Goal: Download file/media

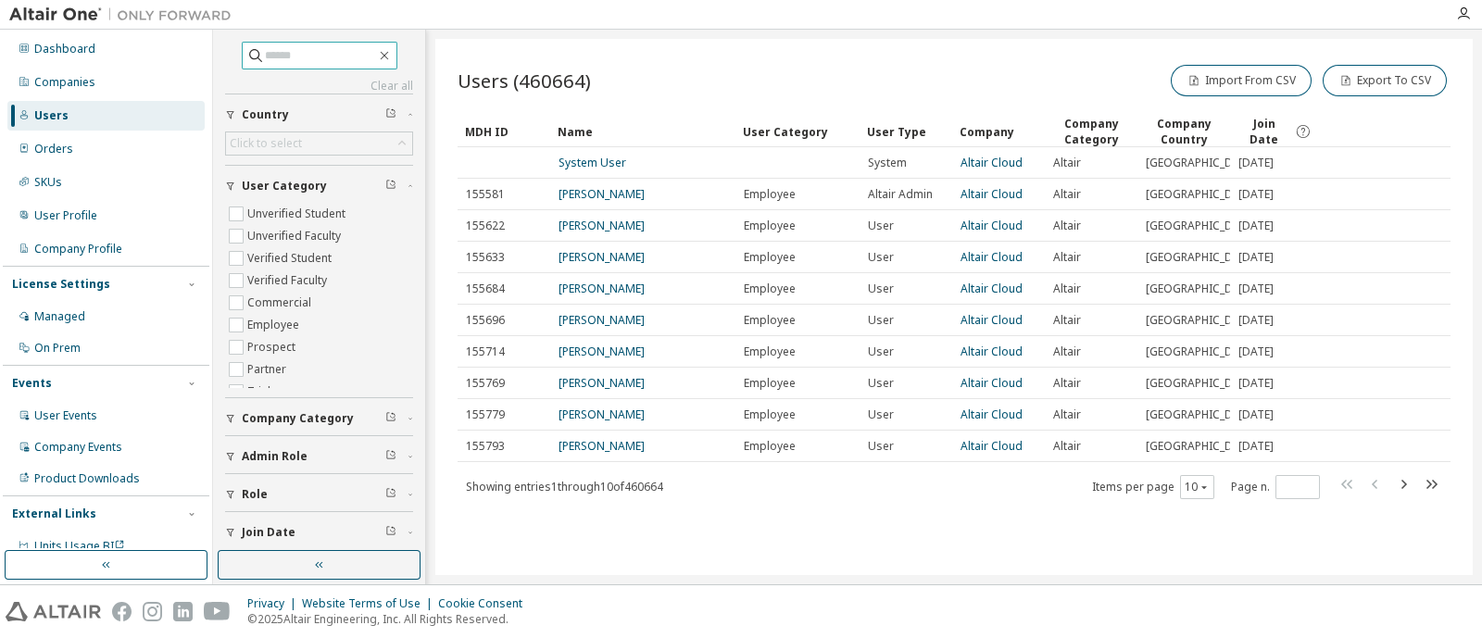
click at [282, 57] on input "text" at bounding box center [320, 55] width 111 height 19
type input "********"
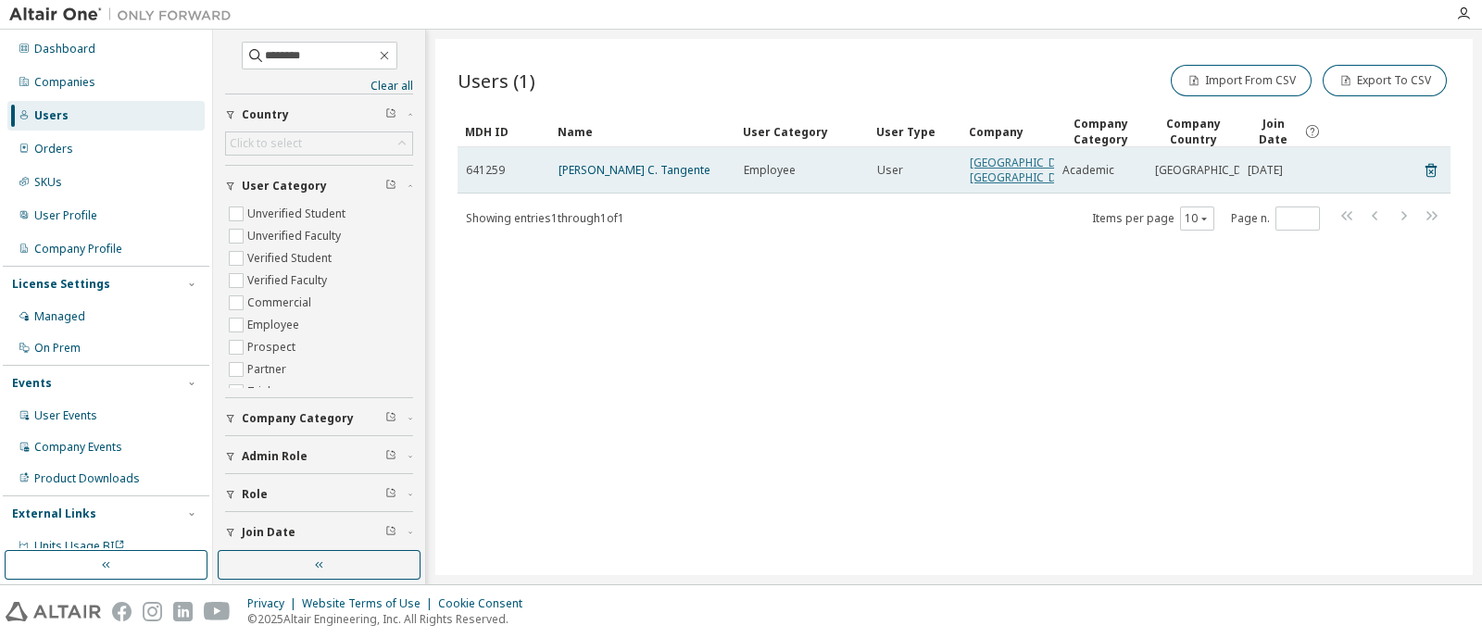
click at [1017, 175] on link "[GEOGRAPHIC_DATA], [GEOGRAPHIC_DATA]" at bounding box center [1026, 170] width 114 height 31
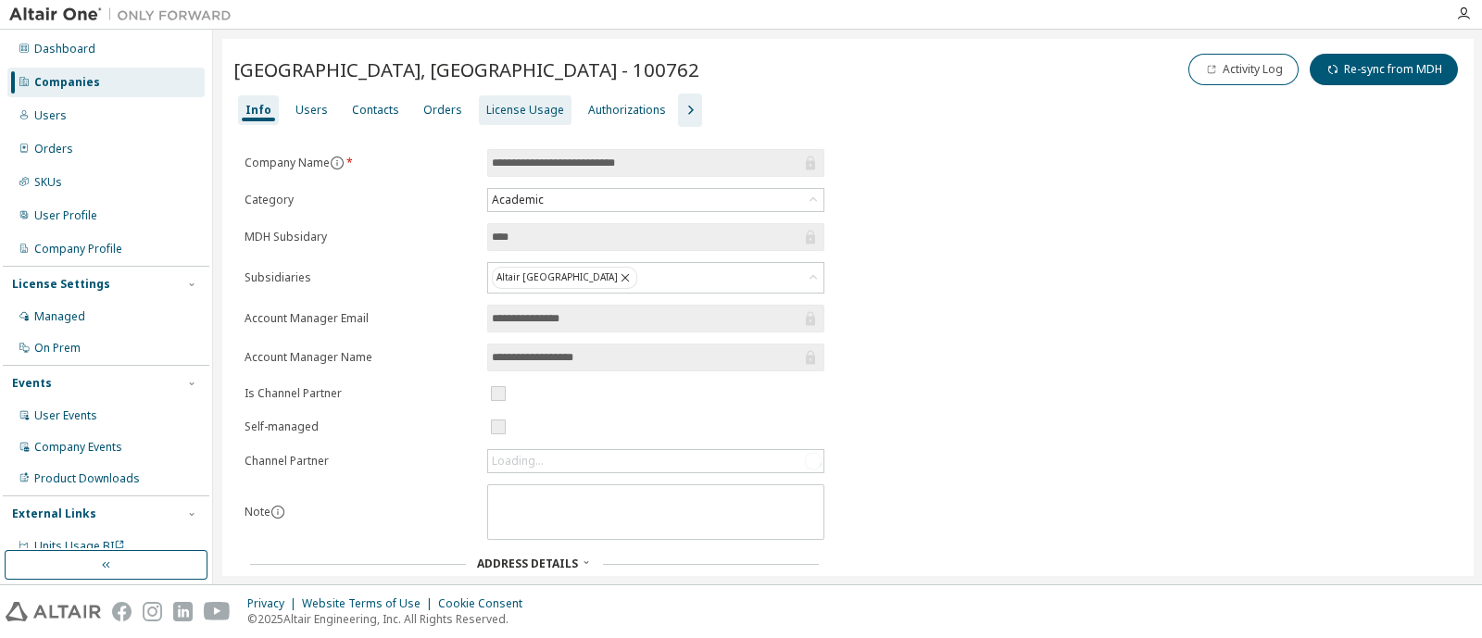
click at [541, 108] on div "License Usage" at bounding box center [525, 110] width 78 height 15
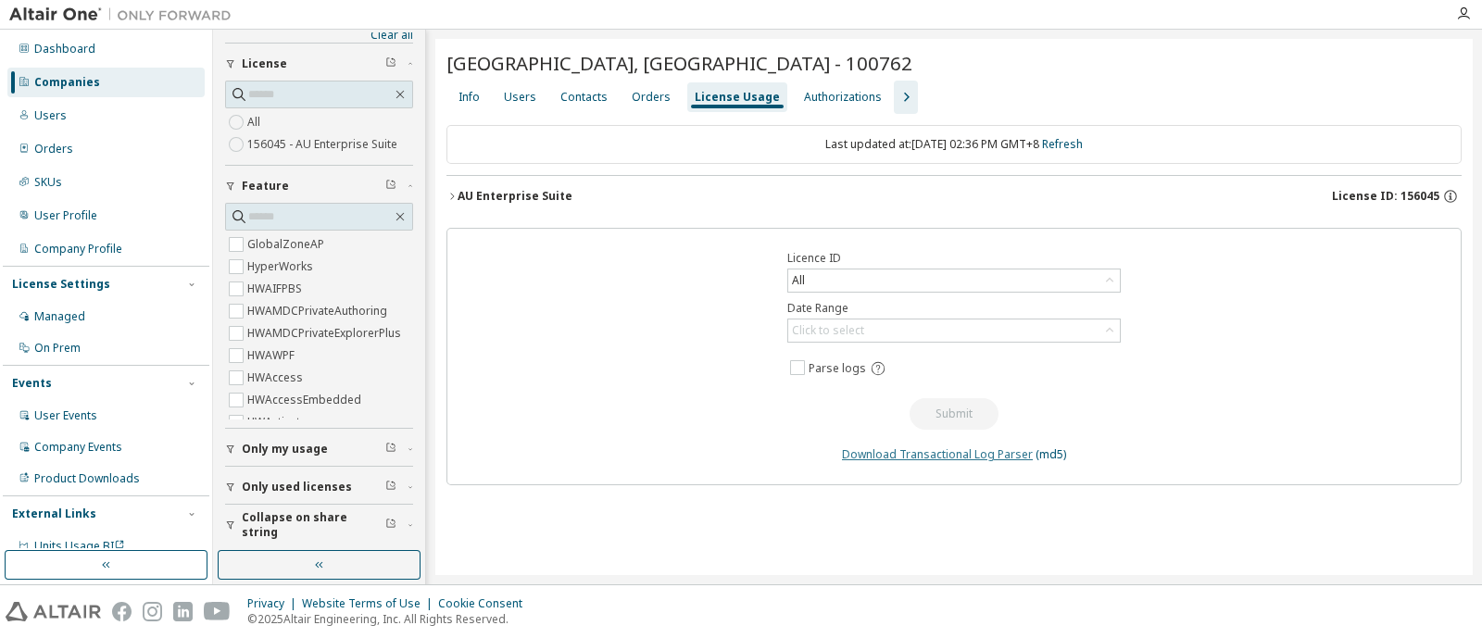
click at [870, 447] on link "Download Transactional Log Parser" at bounding box center [937, 454] width 191 height 16
click at [468, 195] on div "AU Enterprise Suite" at bounding box center [514, 196] width 115 height 15
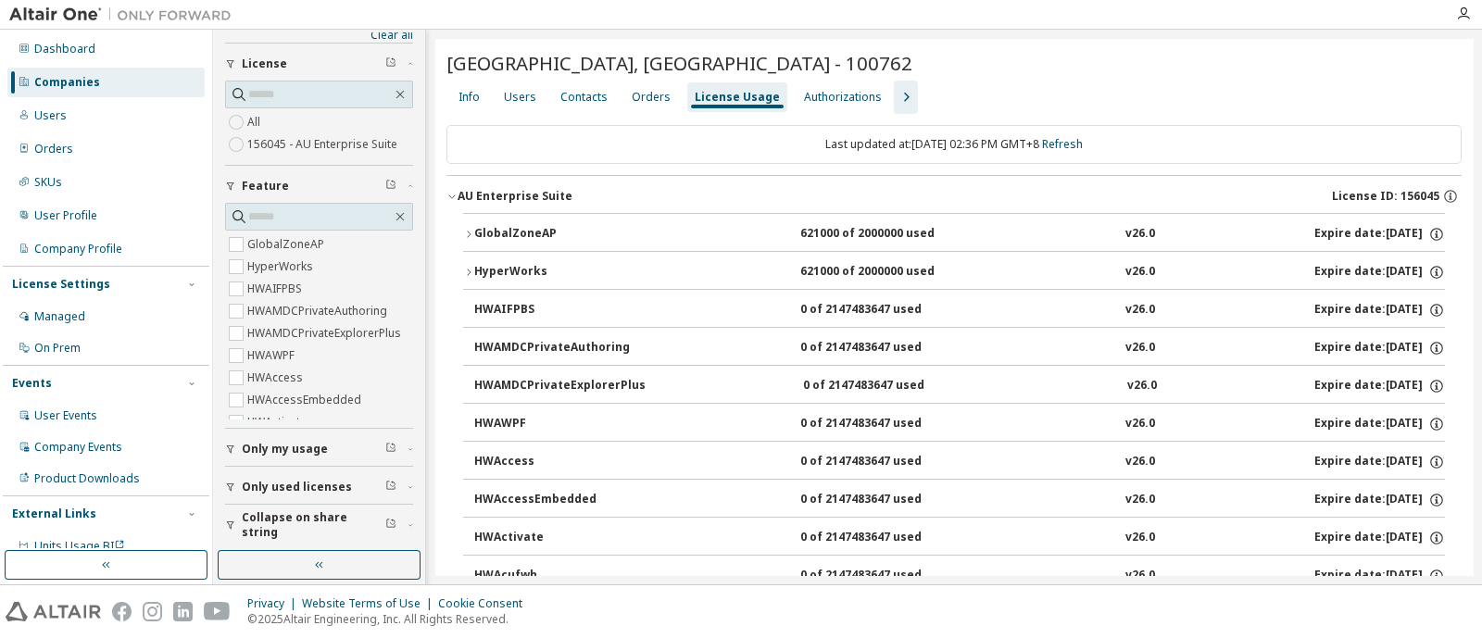
click at [468, 195] on div "AU Enterprise Suite" at bounding box center [514, 196] width 115 height 15
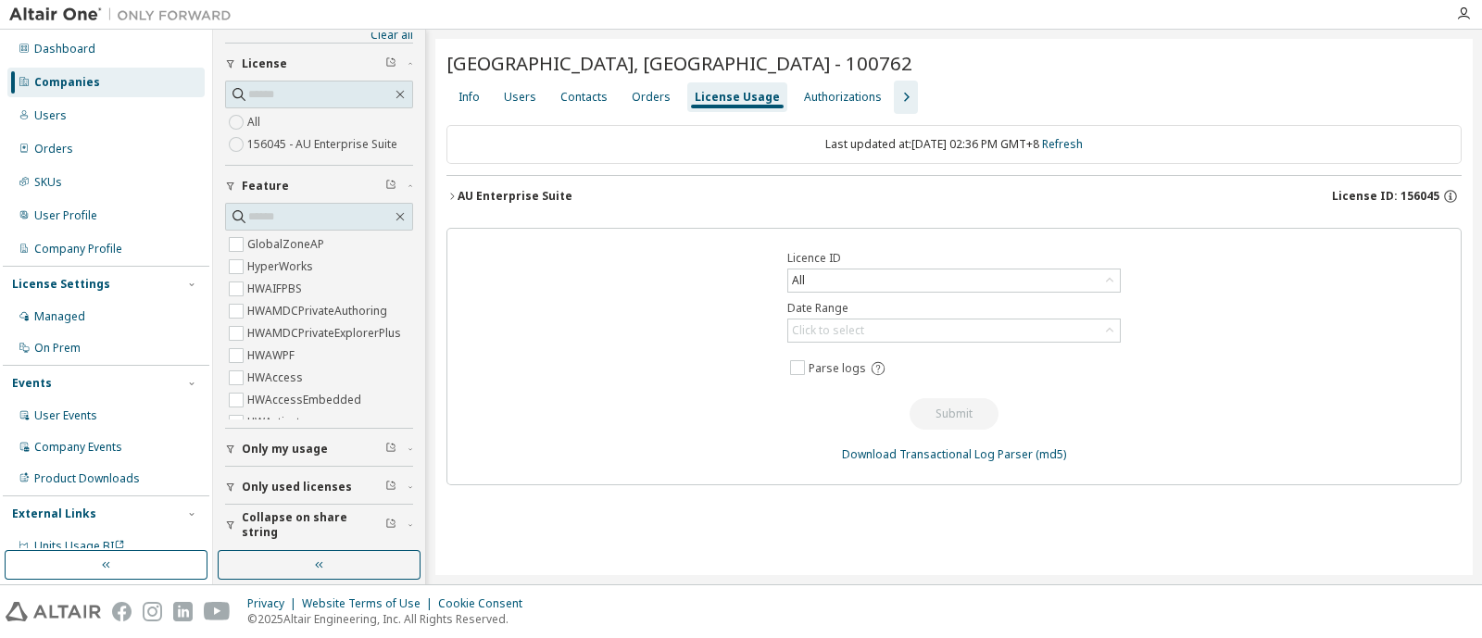
click at [468, 195] on div "AU Enterprise Suite" at bounding box center [514, 196] width 115 height 15
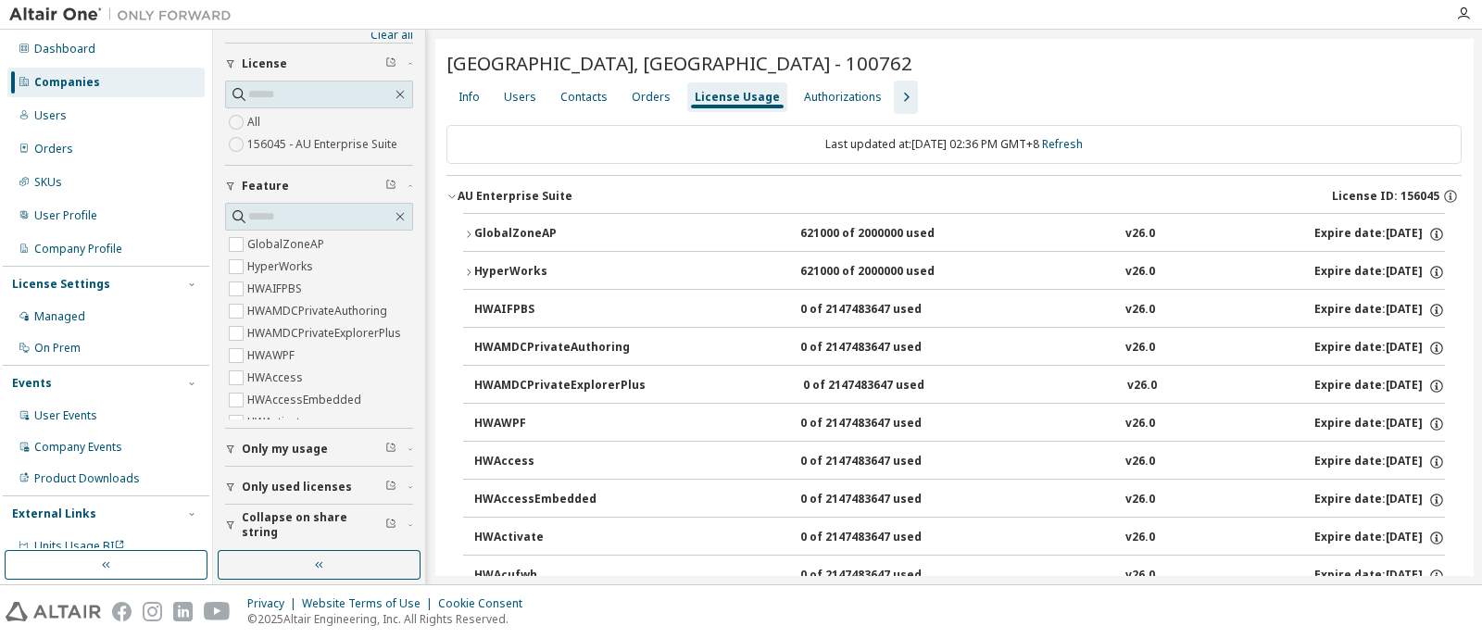
click at [468, 195] on div "AU Enterprise Suite" at bounding box center [514, 196] width 115 height 15
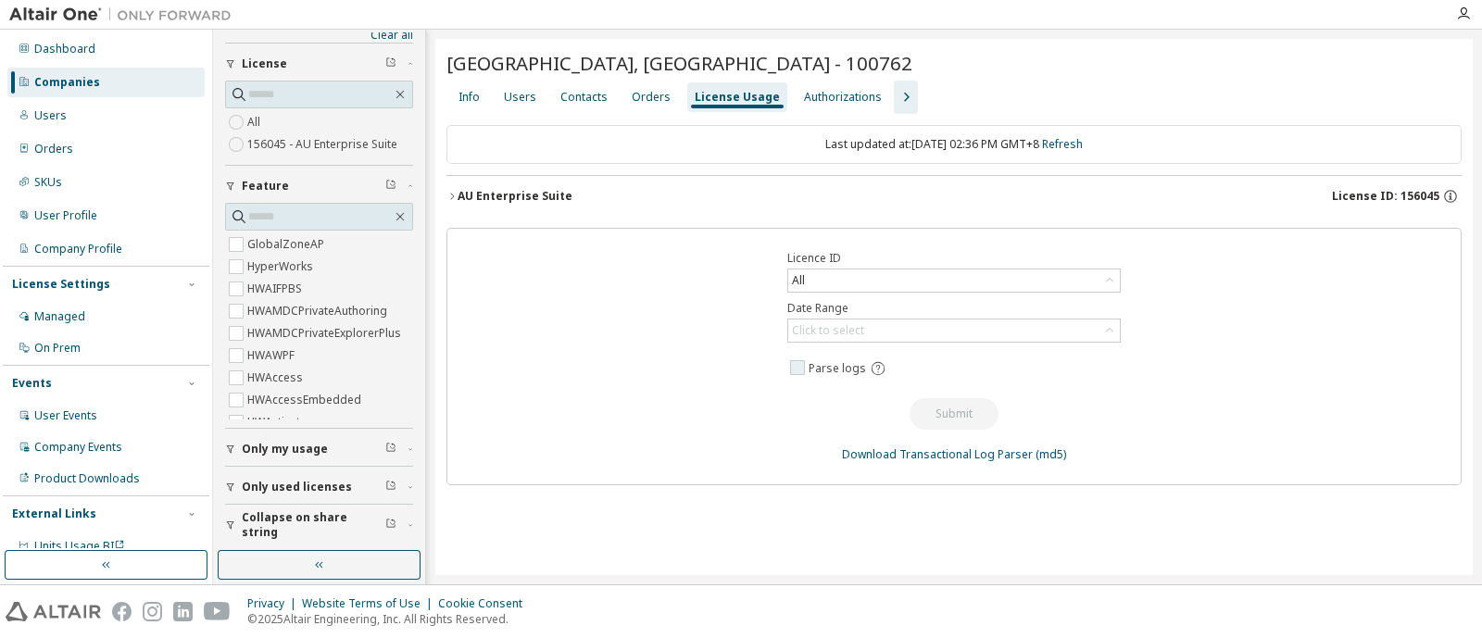
click at [843, 371] on span "Parse logs" at bounding box center [836, 368] width 57 height 15
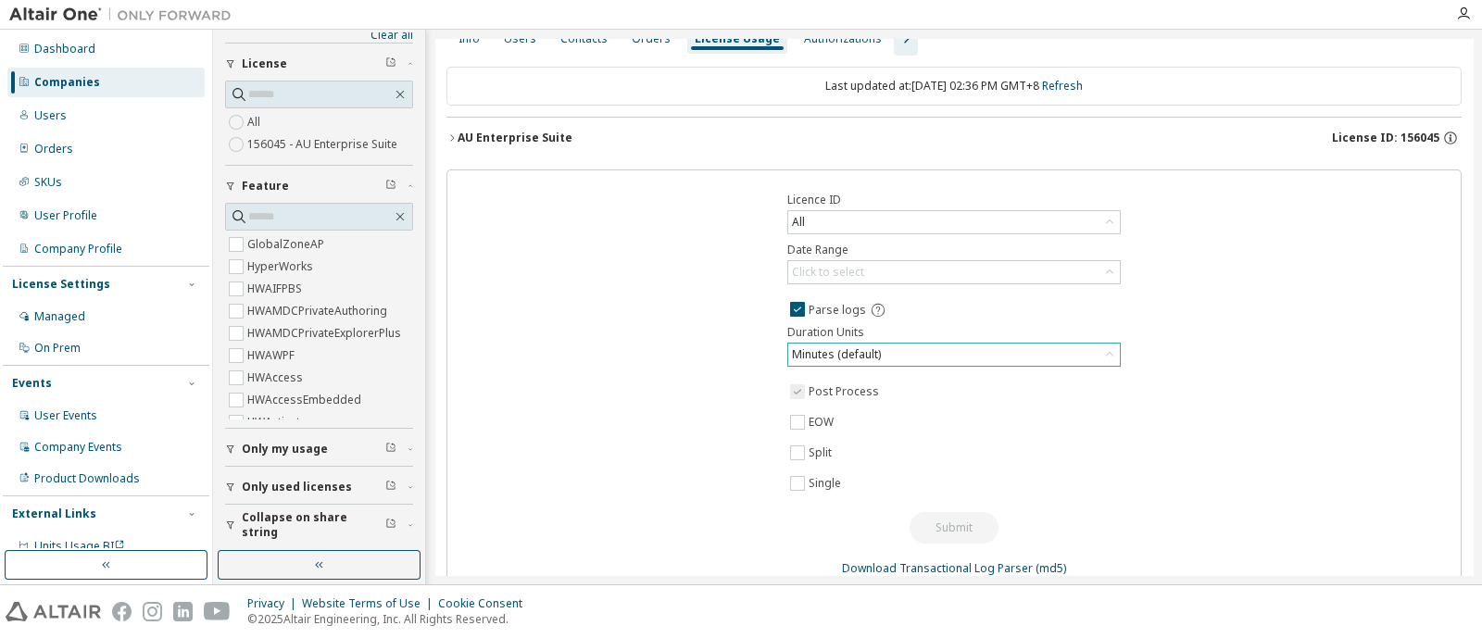
scroll to position [90, 0]
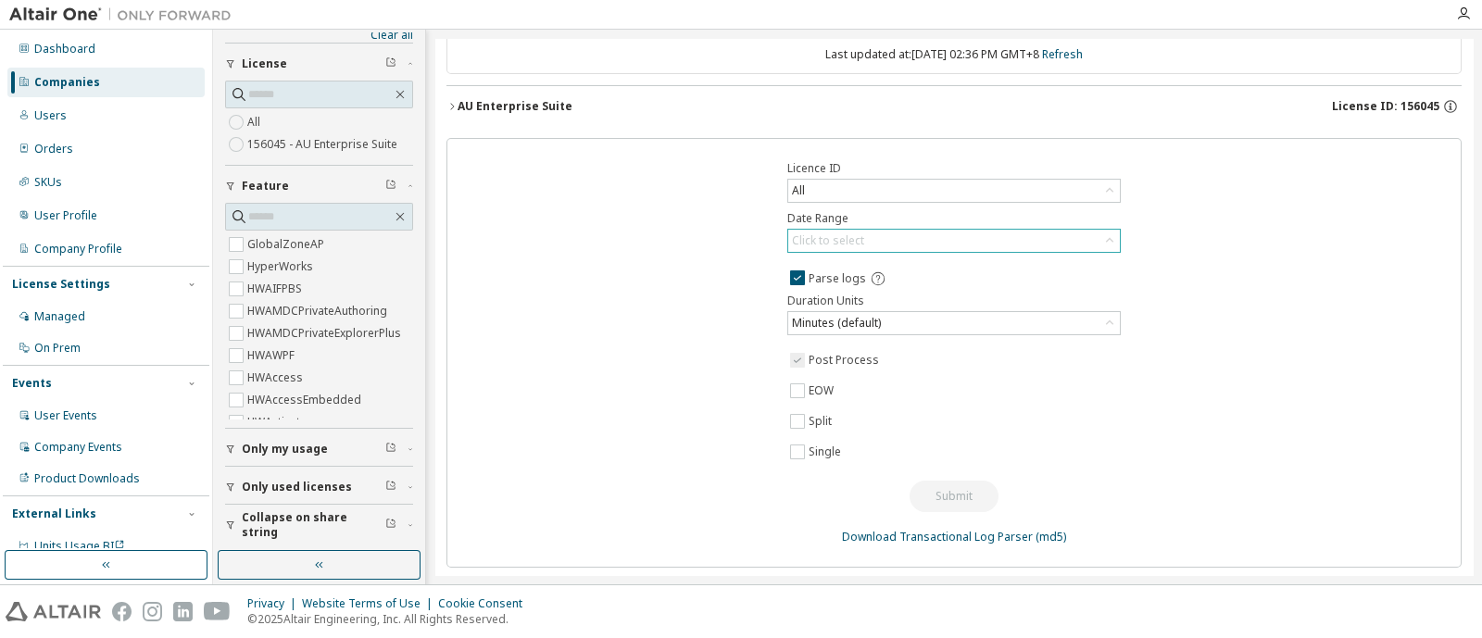
click at [863, 242] on div "Click to select" at bounding box center [953, 241] width 331 height 22
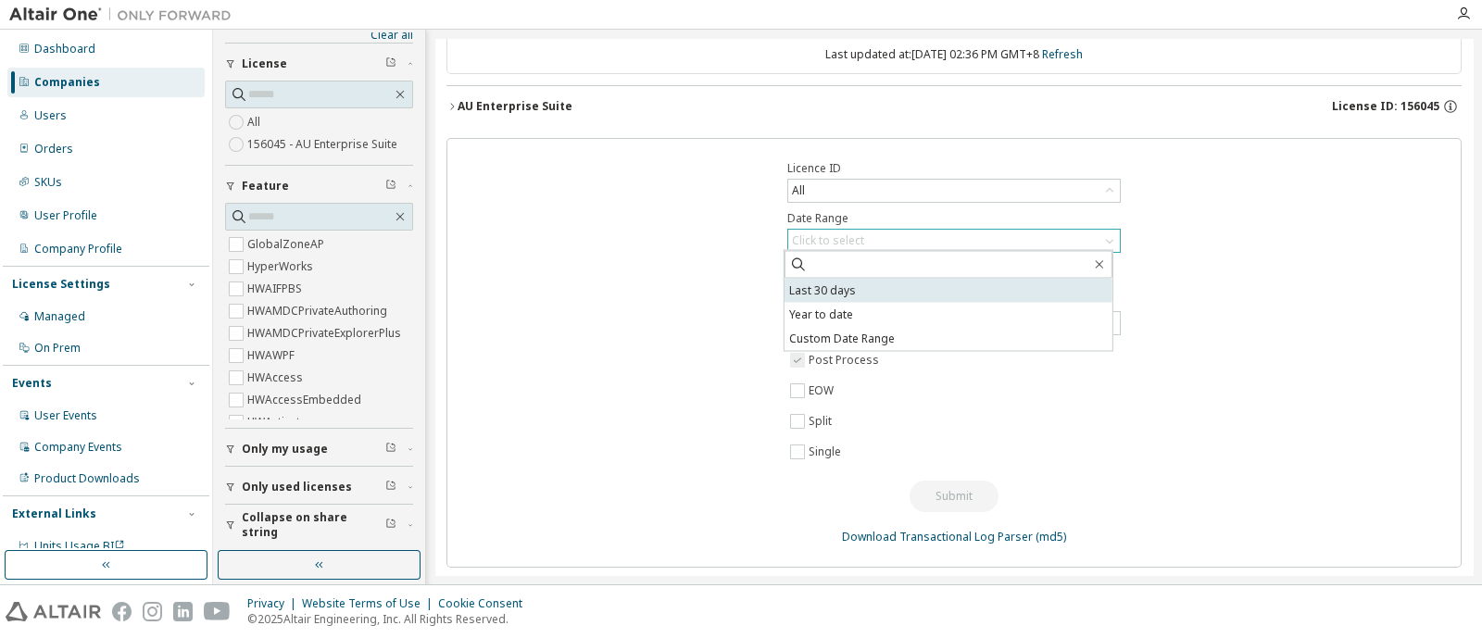
click at [850, 296] on li "Last 30 days" at bounding box center [948, 291] width 328 height 24
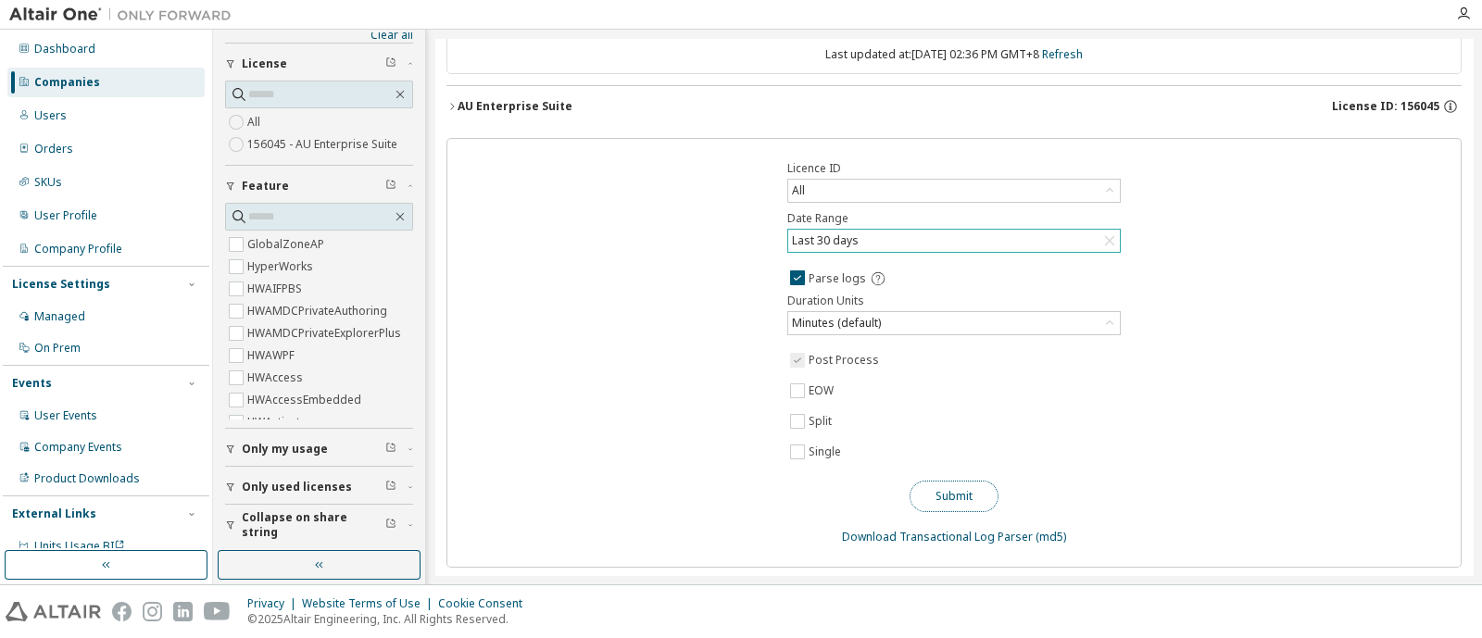
click at [961, 493] on button "Submit" at bounding box center [953, 496] width 89 height 31
click at [672, 329] on div "Licence ID All Date Range Last 30 days Parse logs Duration Units Minutes (defau…" at bounding box center [953, 353] width 1015 height 430
click at [956, 532] on link "Download Transactional Log Parser" at bounding box center [937, 537] width 191 height 16
click at [545, 363] on div "Licence ID All Date Range Last 30 days Parse logs Duration Units Minutes (defau…" at bounding box center [953, 353] width 1015 height 430
click at [969, 529] on link "Download Transactional Log Parser" at bounding box center [937, 537] width 191 height 16
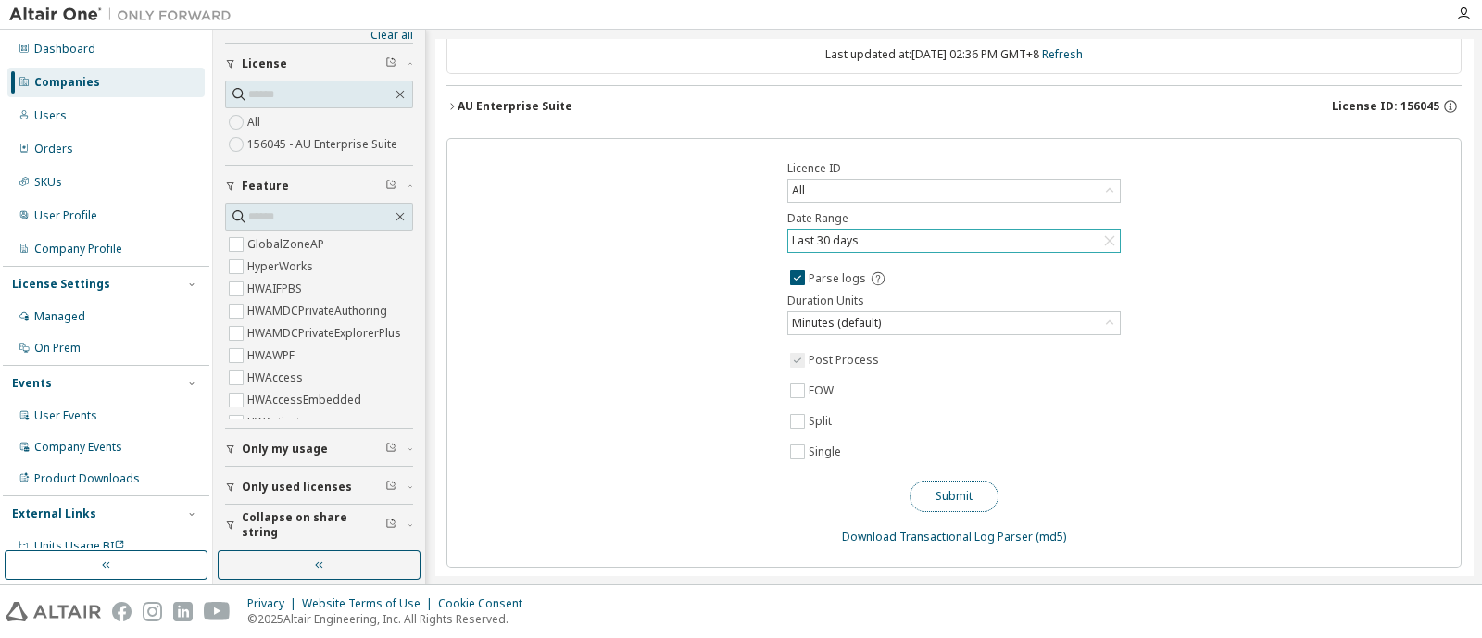
click at [949, 492] on button "Submit" at bounding box center [953, 496] width 89 height 31
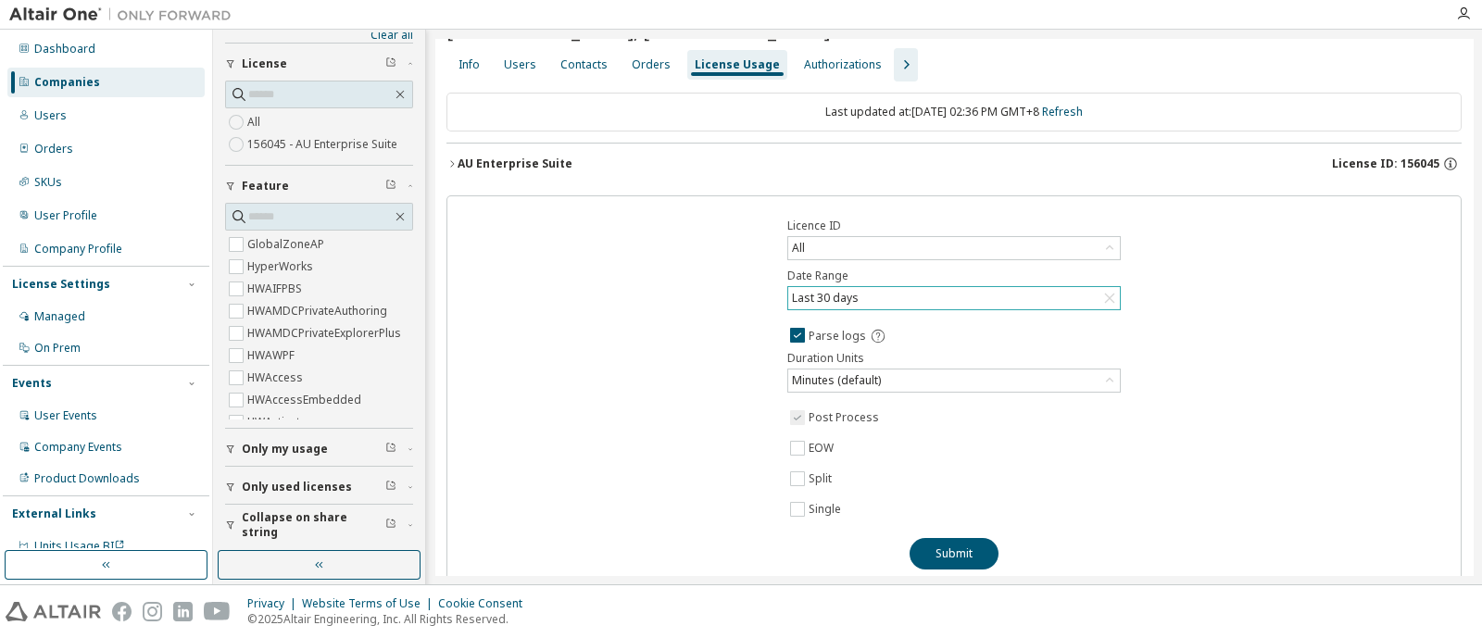
scroll to position [0, 0]
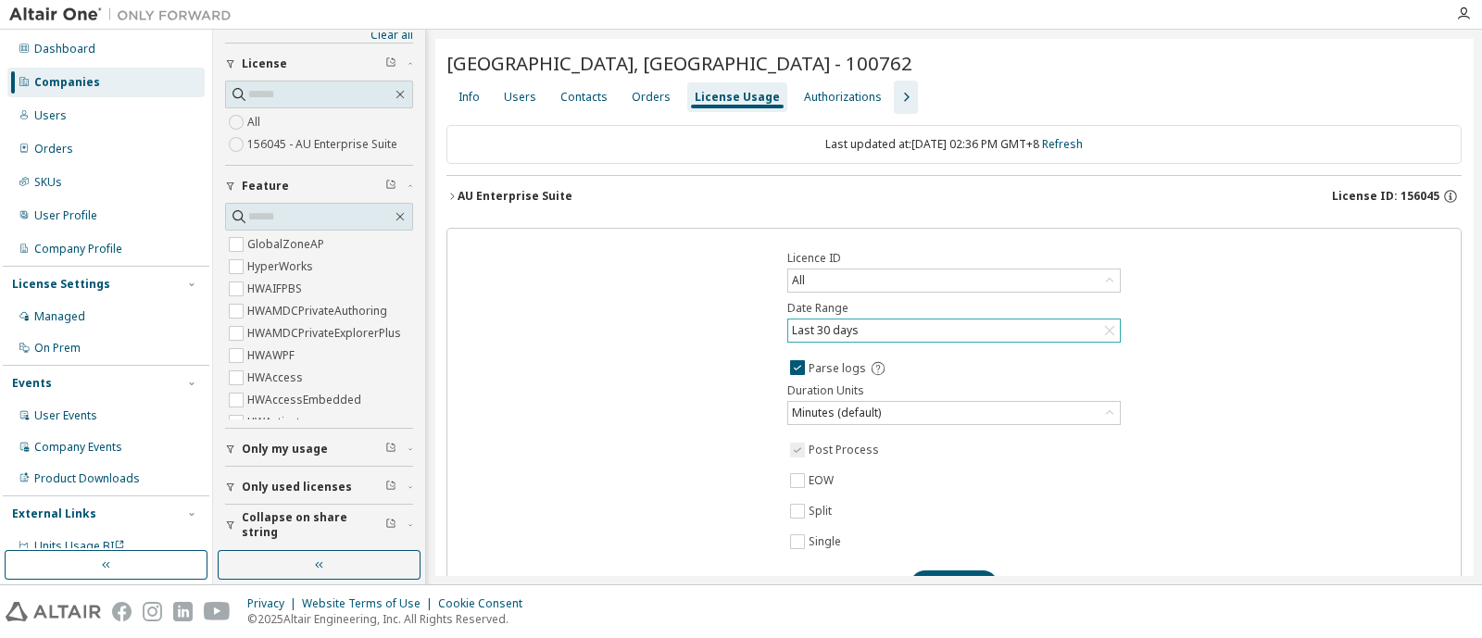
click at [894, 100] on icon "button" at bounding box center [905, 97] width 22 height 22
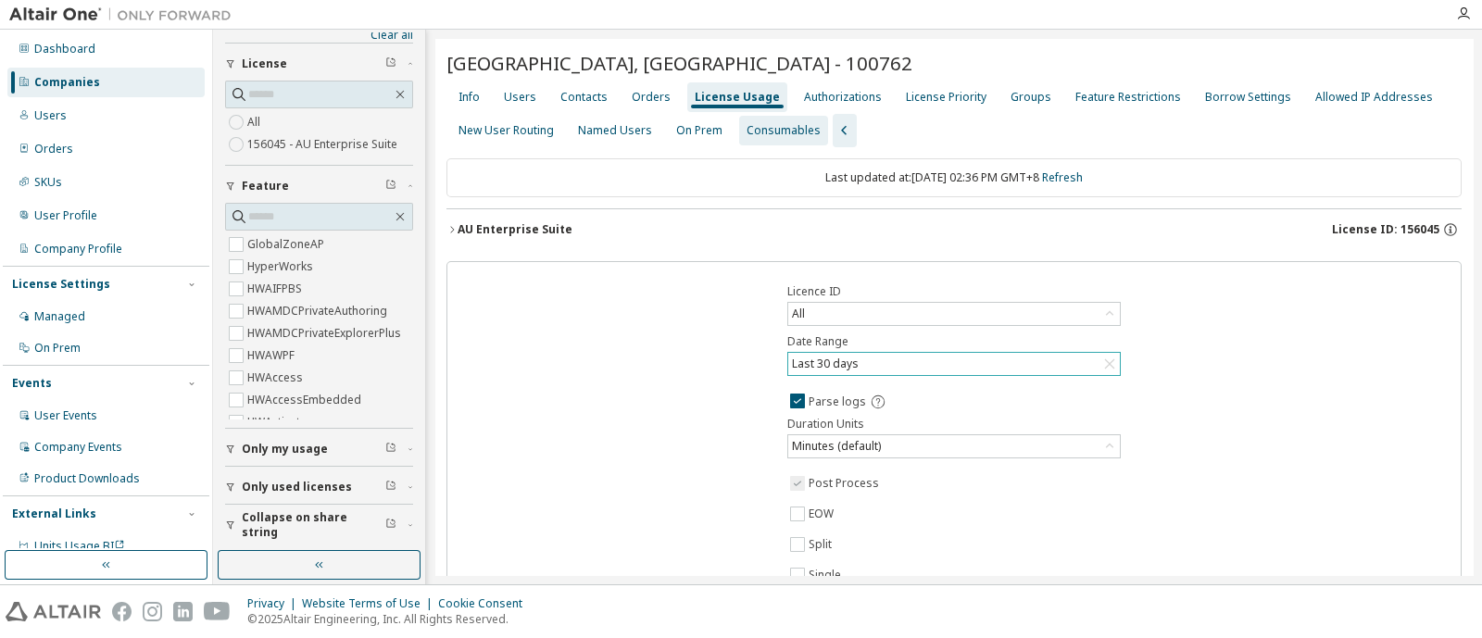
click at [784, 136] on div "Consumables" at bounding box center [783, 130] width 74 height 15
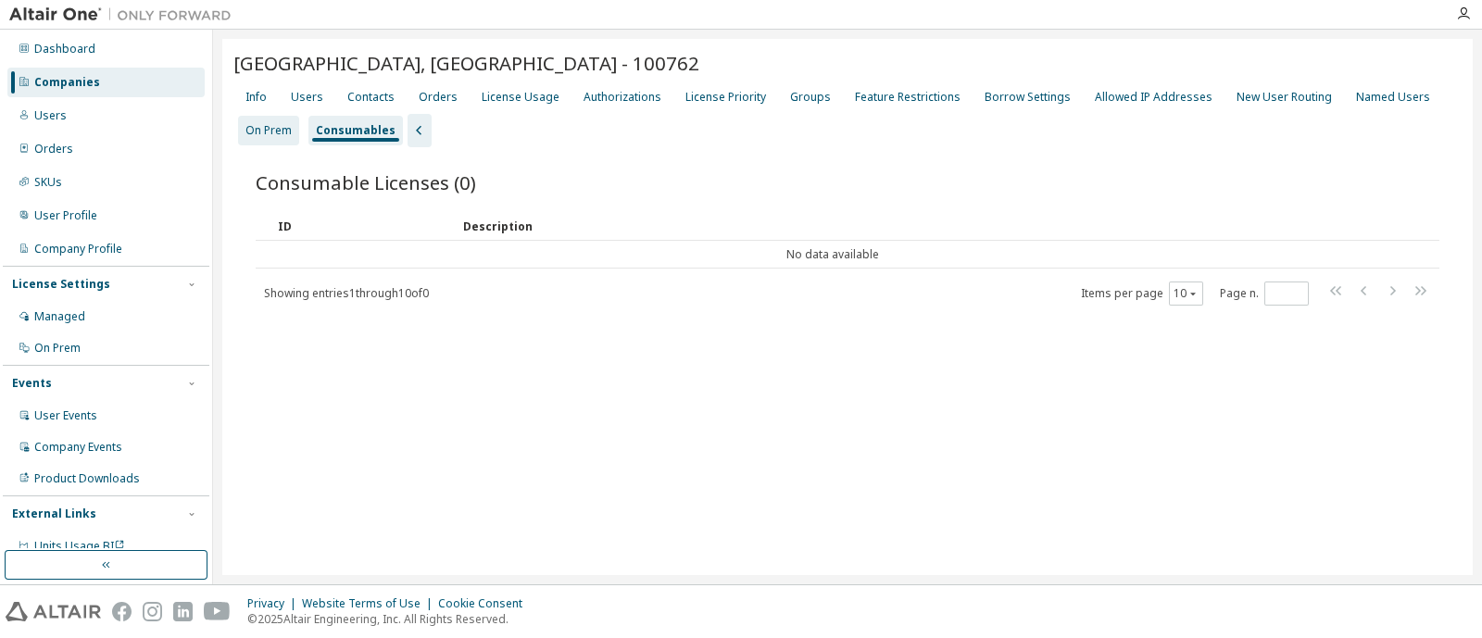
click at [248, 129] on div "On Prem" at bounding box center [268, 130] width 46 height 15
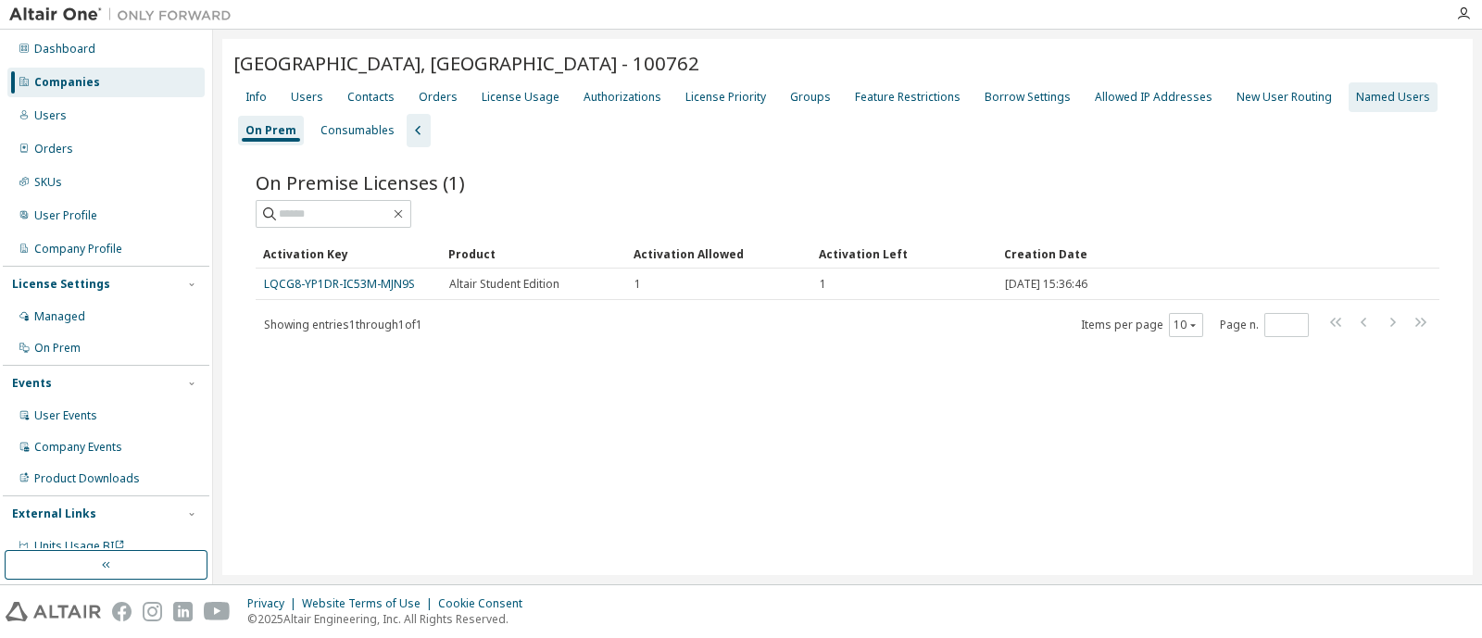
click at [1348, 104] on div "Named Users" at bounding box center [1392, 97] width 89 height 30
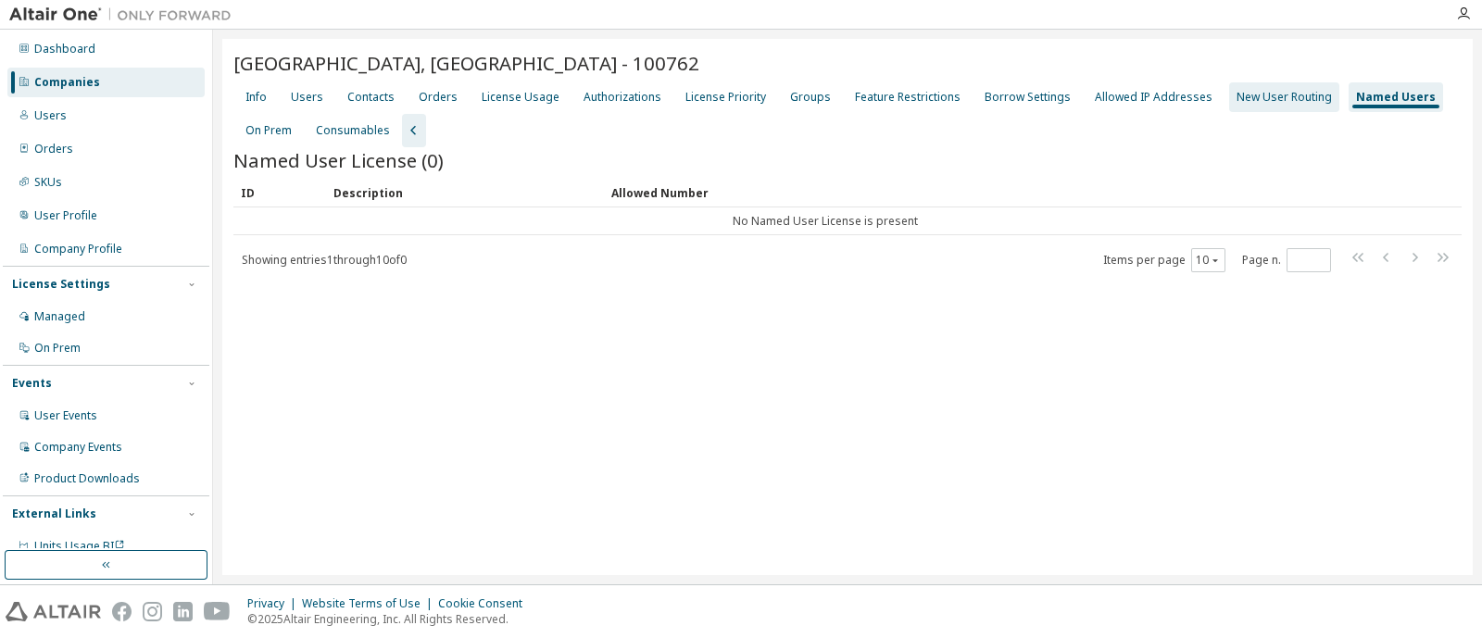
click at [1232, 108] on div "New User Routing" at bounding box center [1284, 97] width 110 height 30
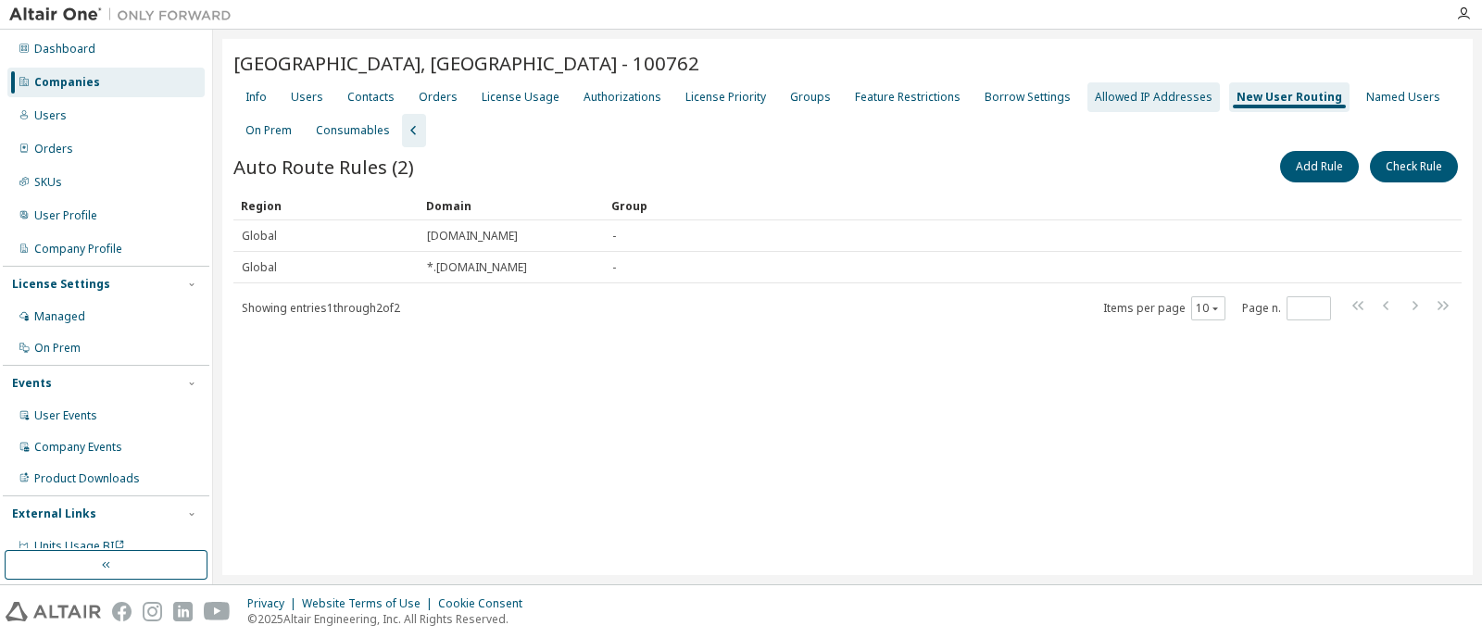
click at [1131, 93] on div "Allowed IP Addresses" at bounding box center [1153, 97] width 118 height 15
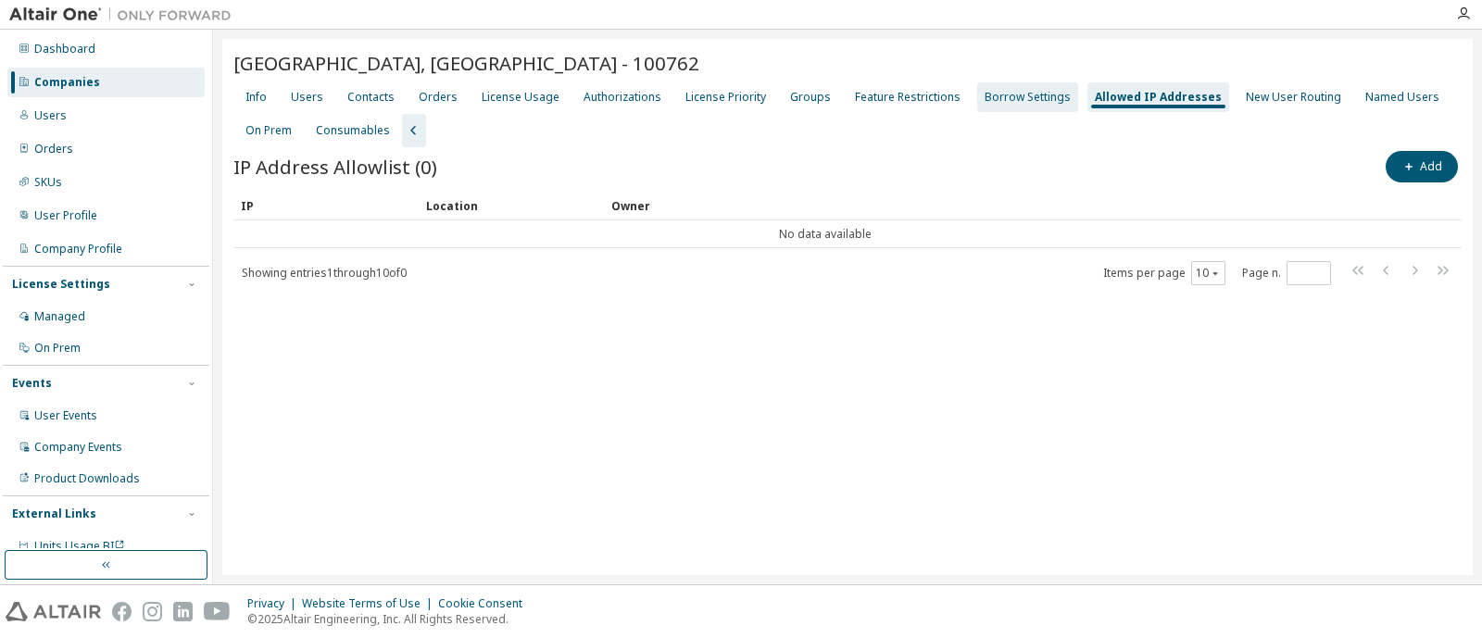
click at [1024, 98] on div "Borrow Settings" at bounding box center [1027, 97] width 86 height 15
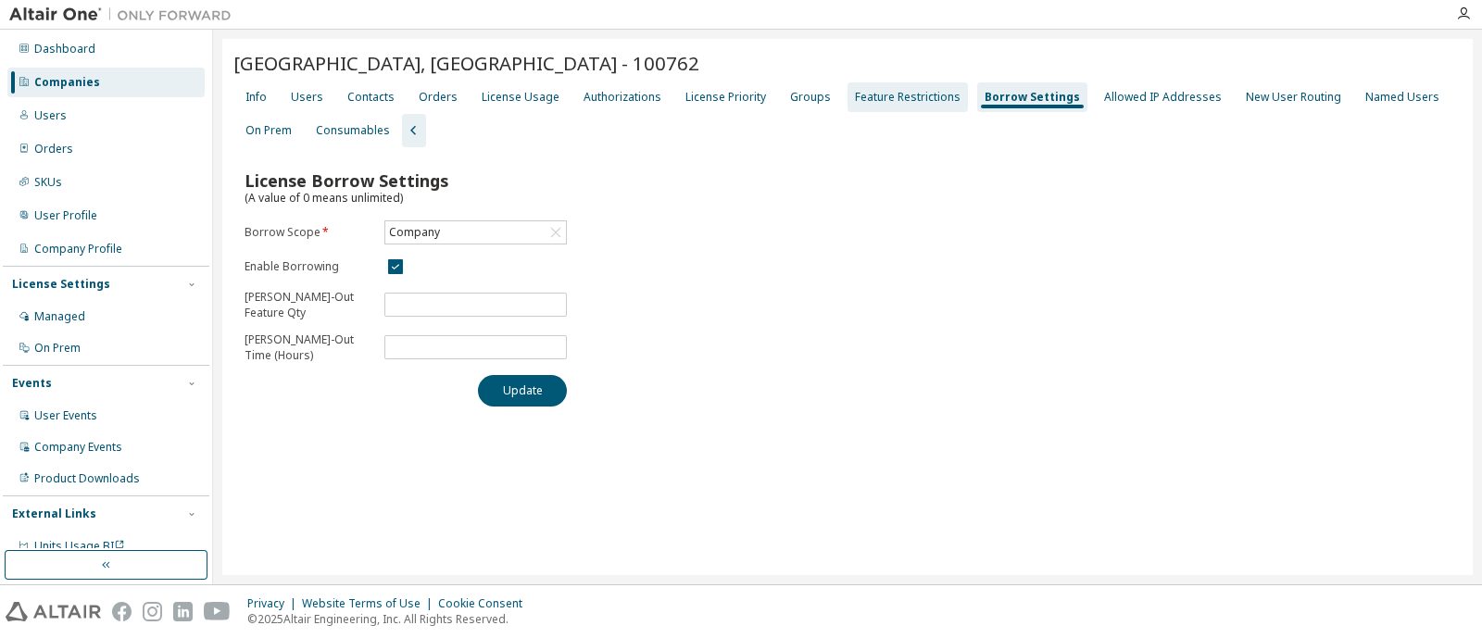
click at [887, 99] on div "Feature Restrictions" at bounding box center [908, 97] width 106 height 15
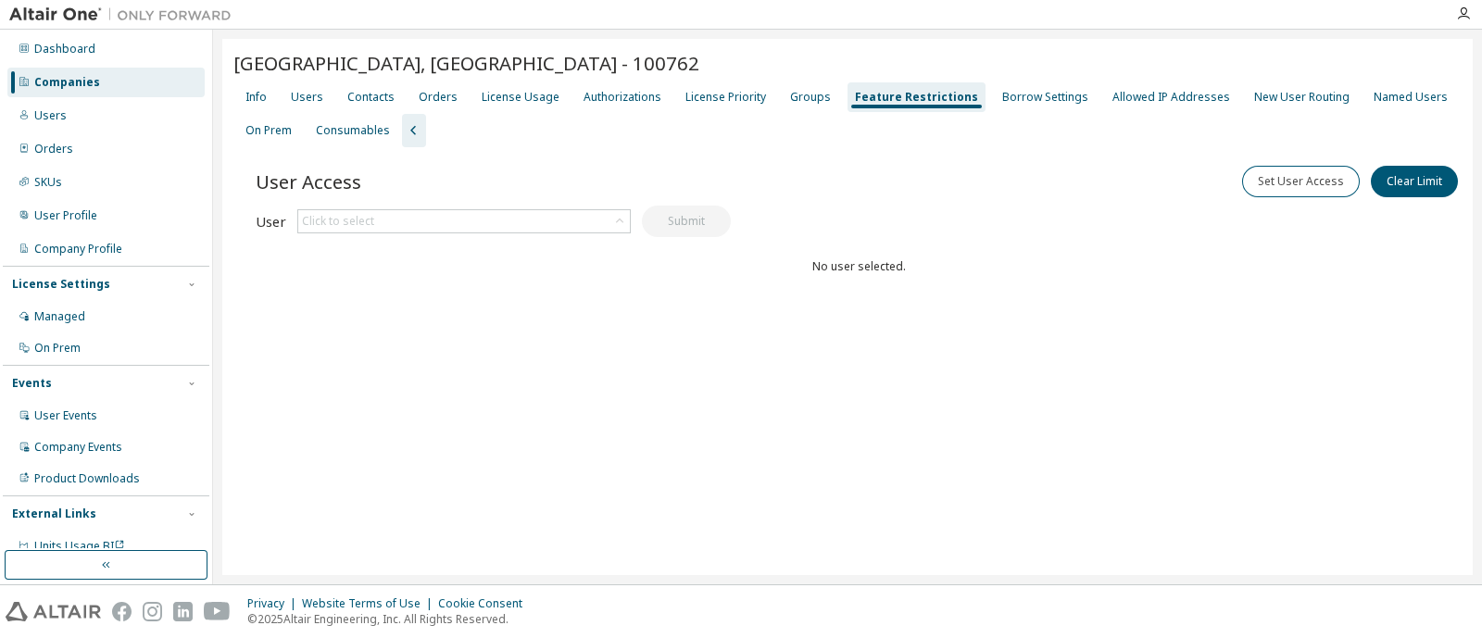
click at [760, 90] on div "Info Users Contacts Orders License Usage Authorizations License Priority Groups…" at bounding box center [847, 114] width 1228 height 67
click at [790, 94] on div "Groups" at bounding box center [810, 97] width 41 height 15
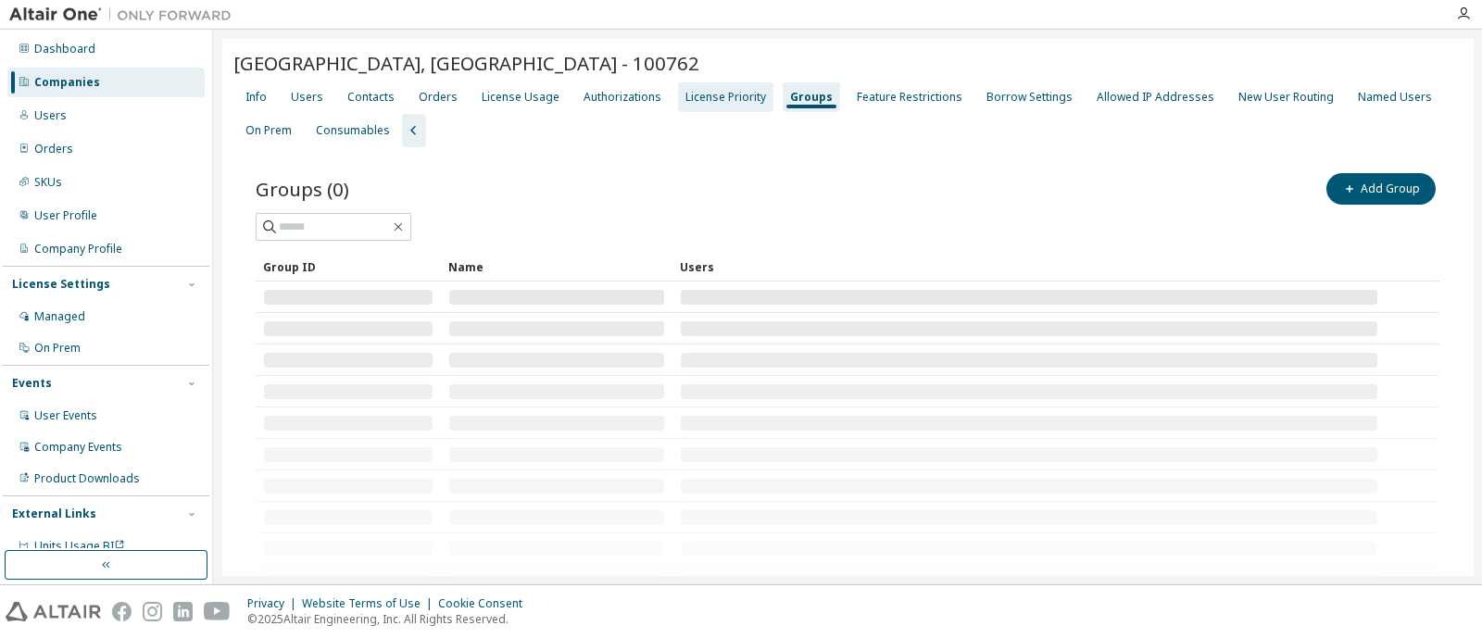
click at [727, 105] on div "License Priority" at bounding box center [725, 97] width 95 height 30
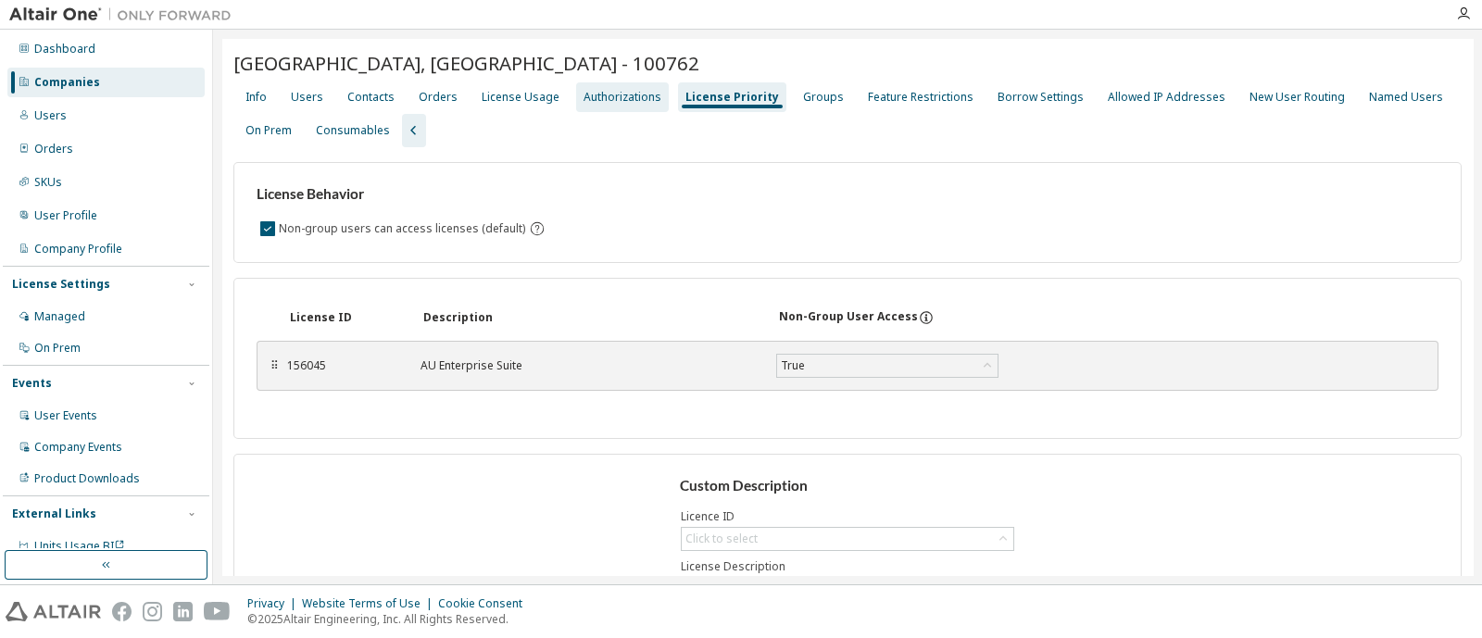
click at [622, 86] on div "Authorizations" at bounding box center [622, 97] width 93 height 30
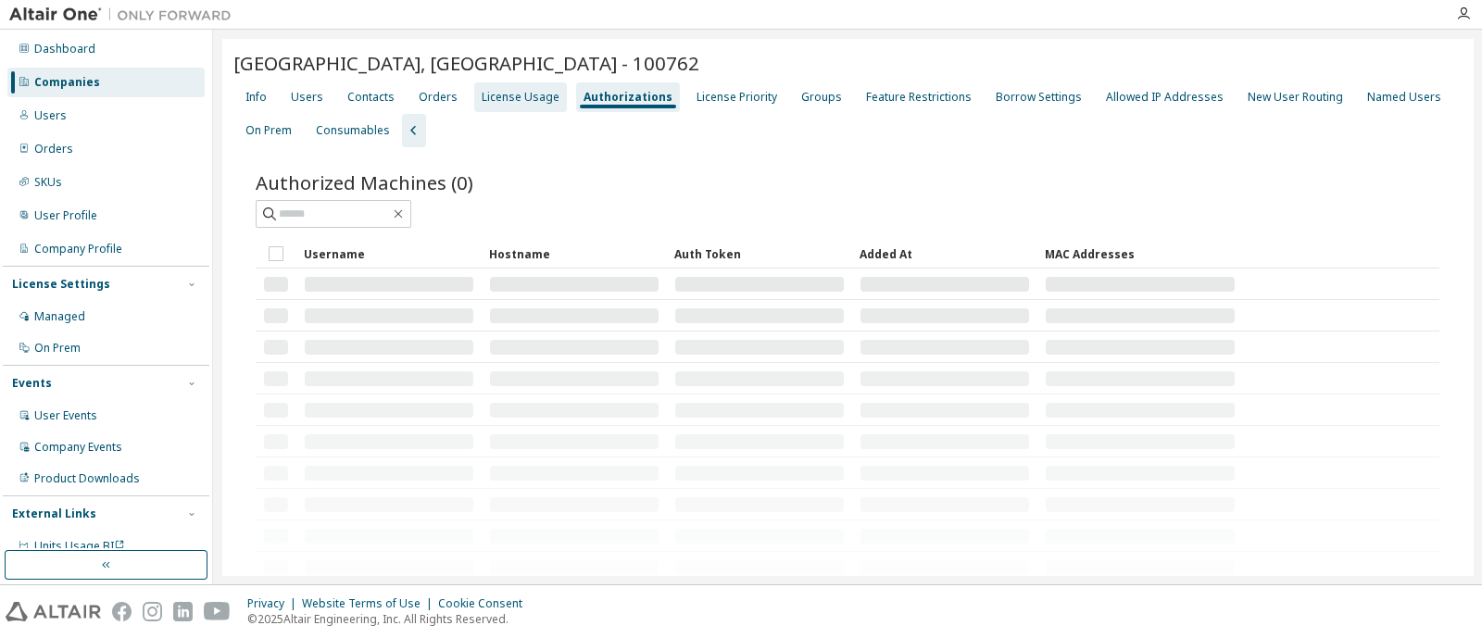
click at [491, 99] on div "License Usage" at bounding box center [520, 97] width 78 height 15
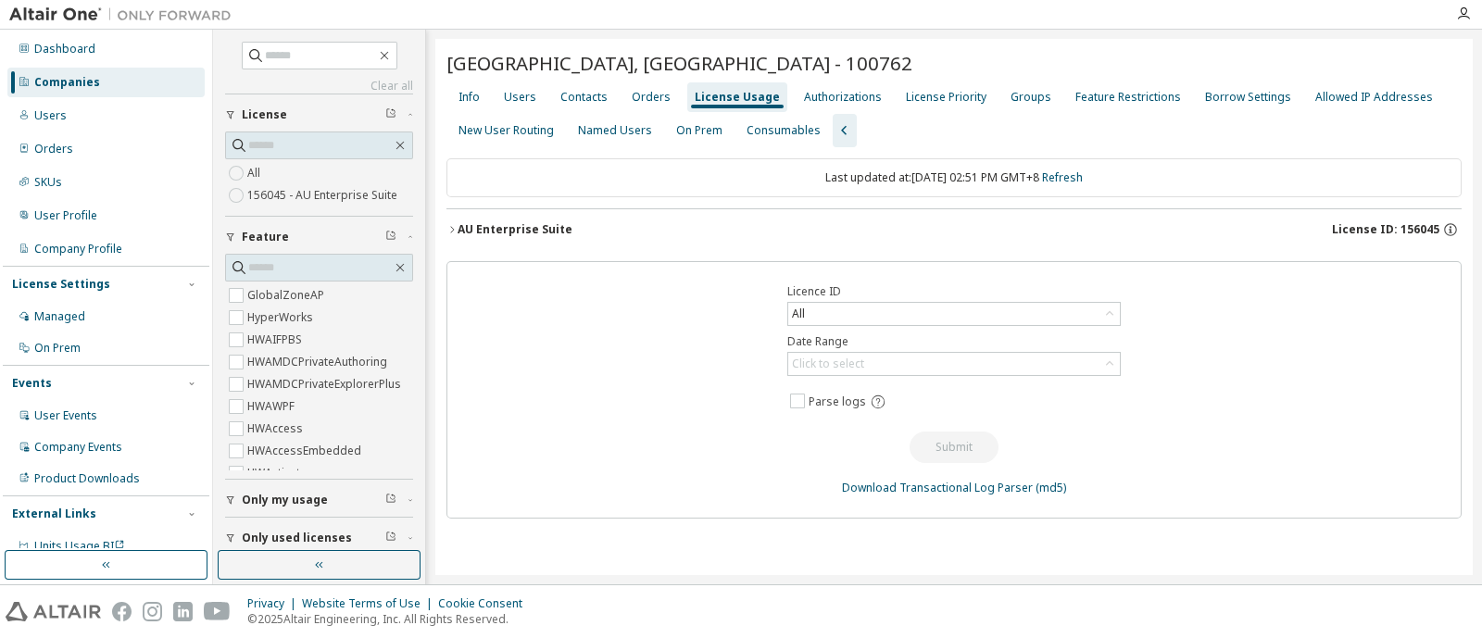
click at [259, 198] on label "156045 - AU Enterprise Suite" at bounding box center [324, 195] width 154 height 22
click at [891, 312] on div "All" at bounding box center [953, 314] width 331 height 22
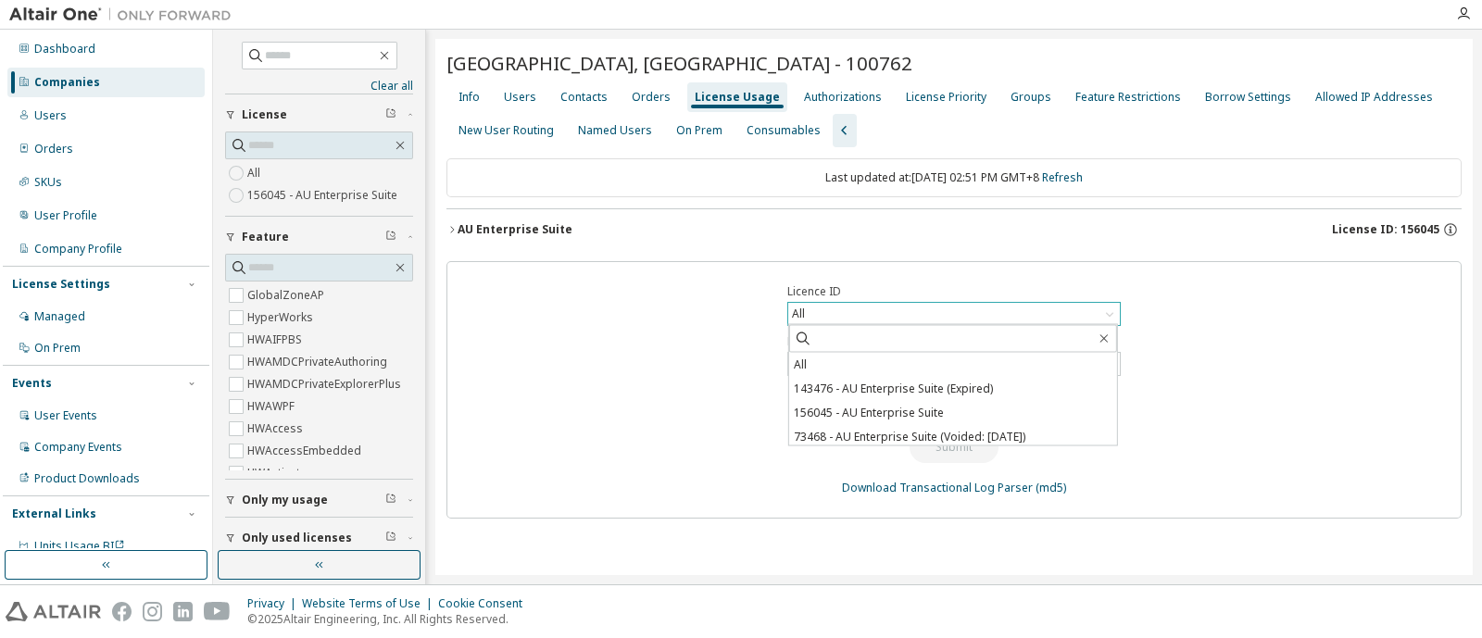
click at [891, 312] on div "All" at bounding box center [953, 314] width 331 height 22
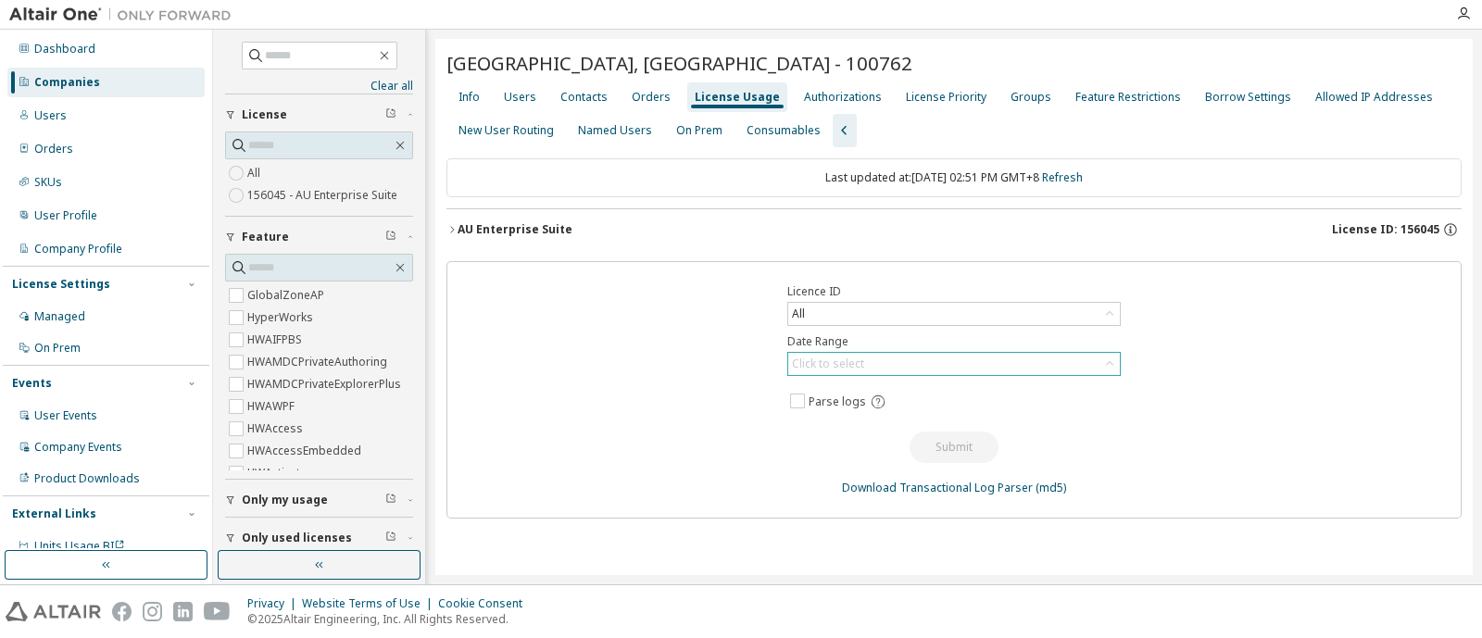
click at [839, 363] on div "Click to select" at bounding box center [828, 363] width 72 height 15
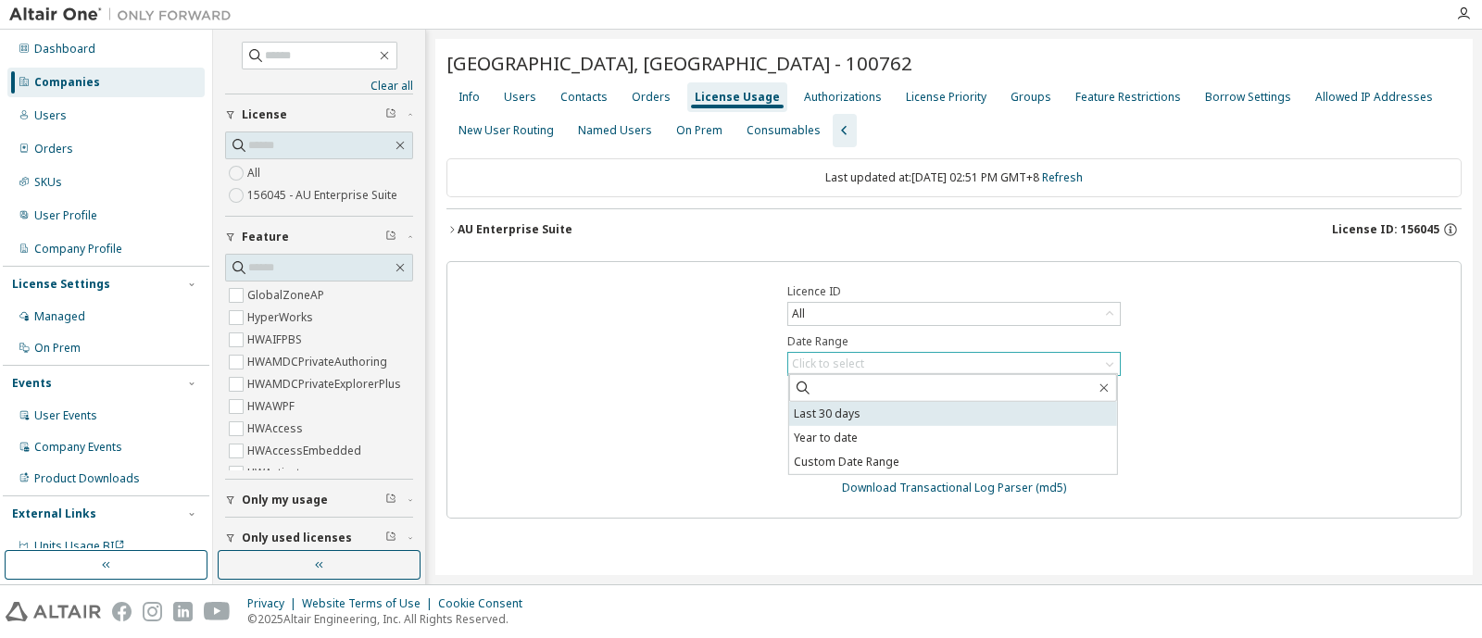
click at [851, 410] on li "Last 30 days" at bounding box center [953, 414] width 328 height 24
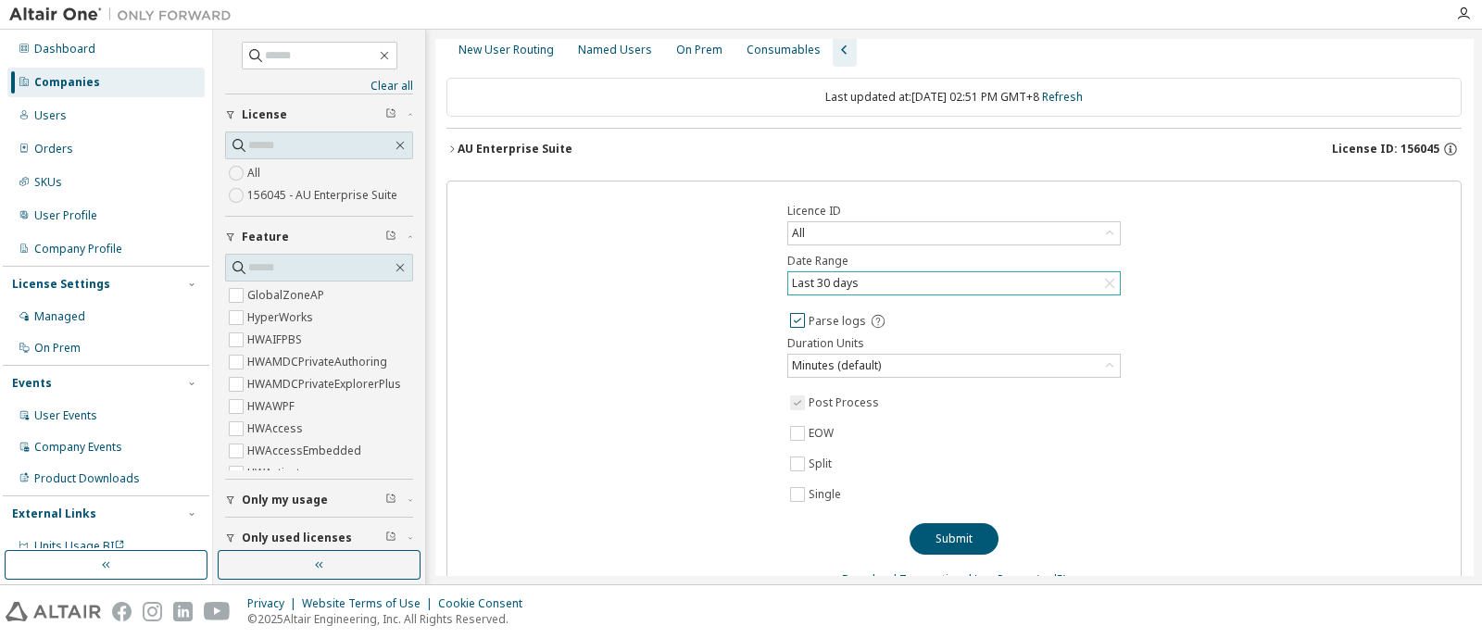
scroll to position [115, 0]
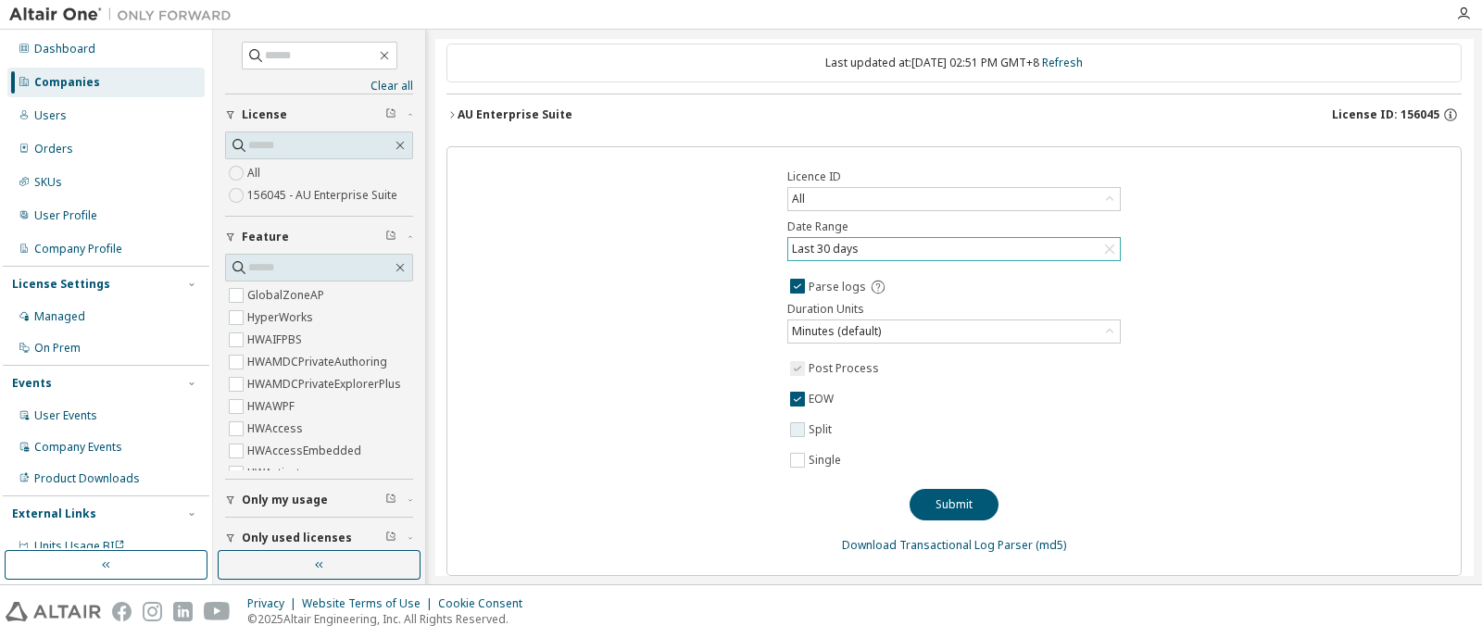
click at [808, 430] on label "Split" at bounding box center [821, 430] width 27 height 22
click at [951, 496] on button "Submit" at bounding box center [953, 504] width 89 height 31
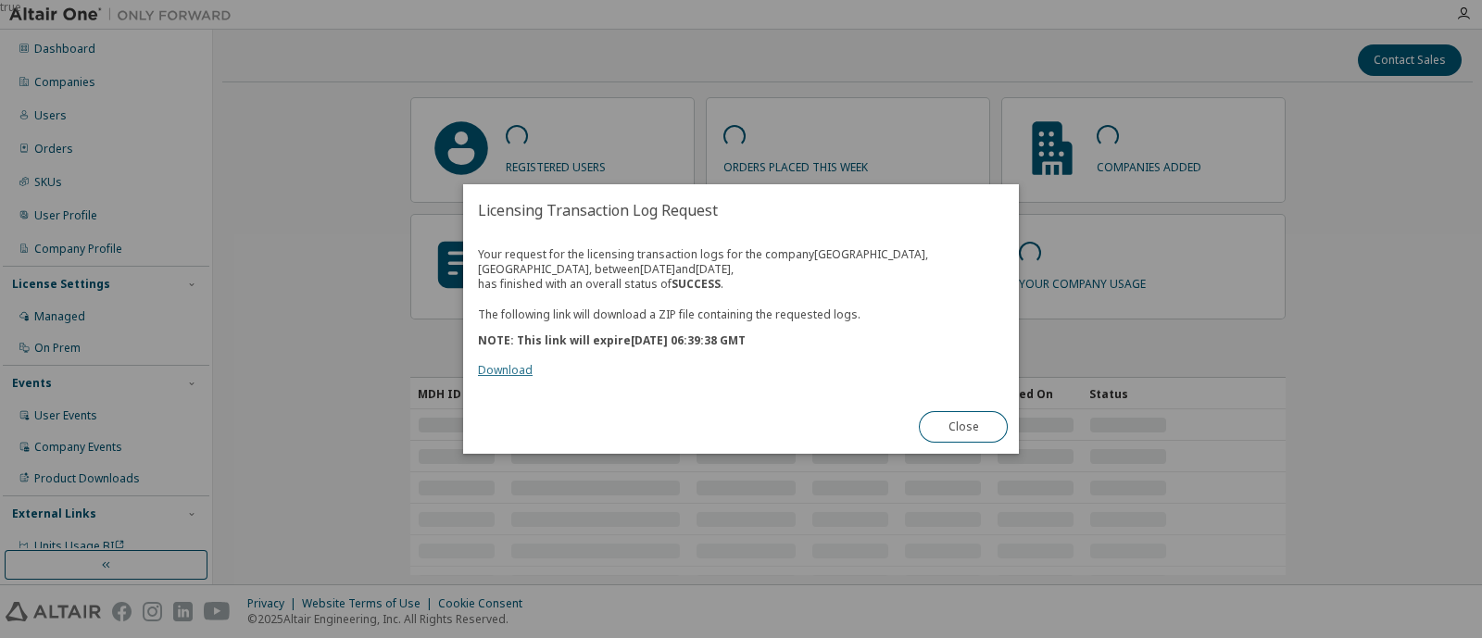
click at [495, 372] on link "Download" at bounding box center [505, 370] width 55 height 16
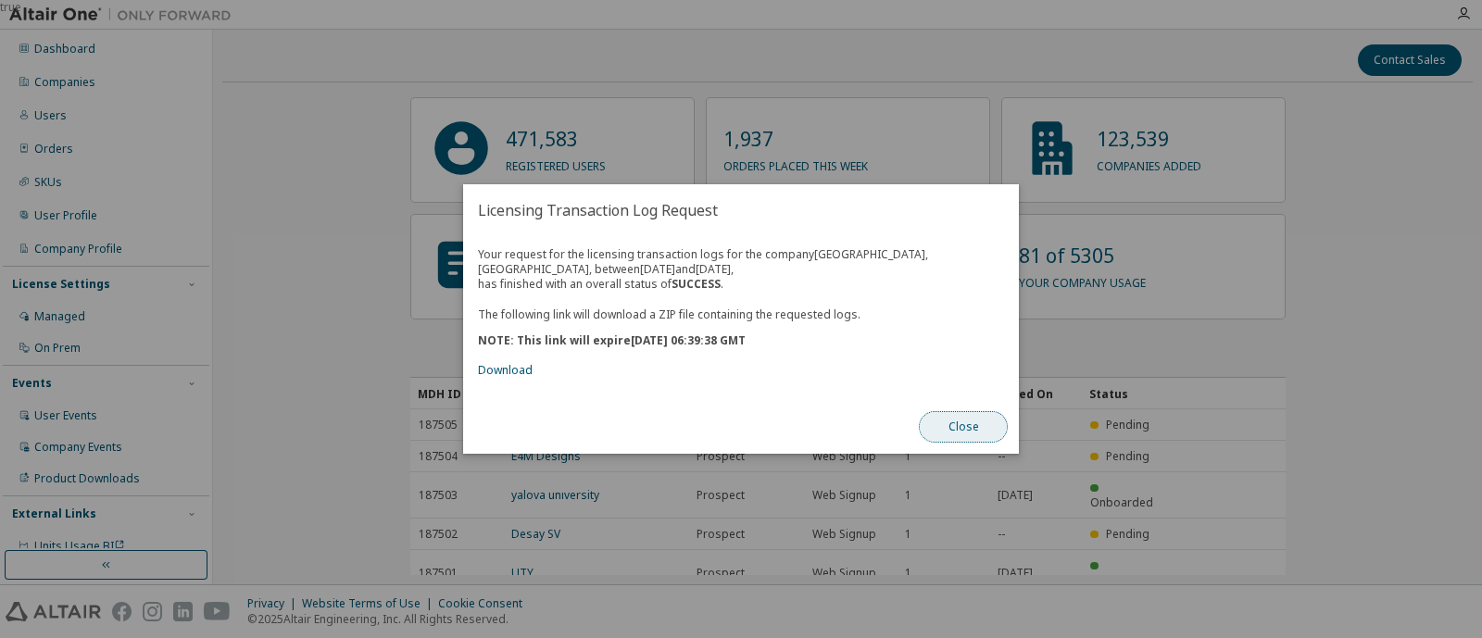
click at [960, 424] on button "Close" at bounding box center [963, 426] width 89 height 31
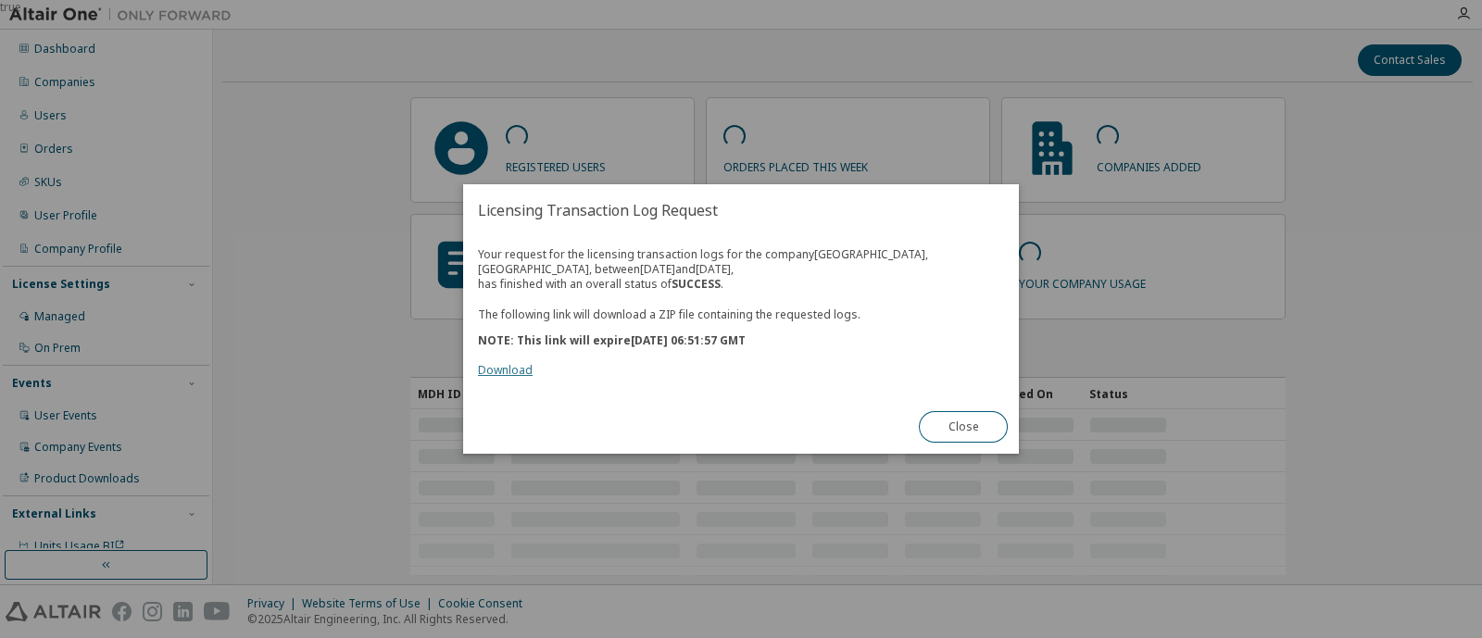
click at [519, 369] on link "Download" at bounding box center [505, 370] width 55 height 16
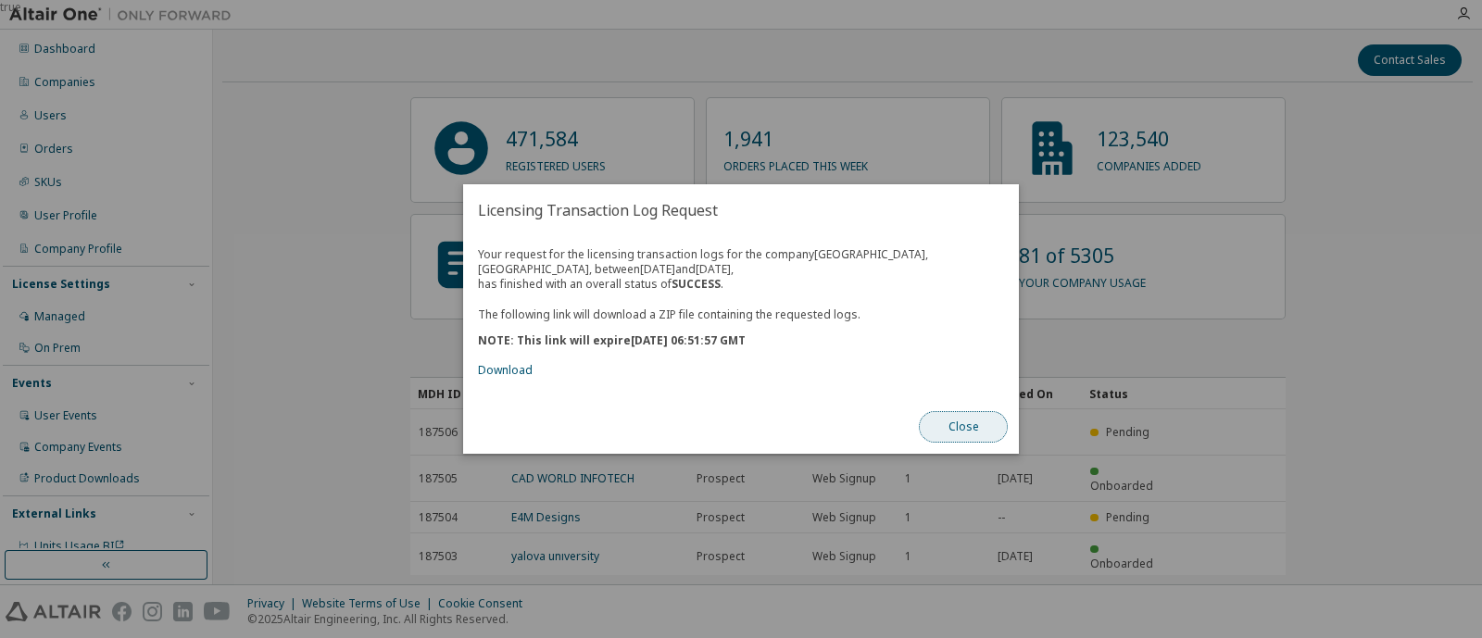
click at [947, 419] on button "Close" at bounding box center [963, 426] width 89 height 31
